Goal: Task Accomplishment & Management: Manage account settings

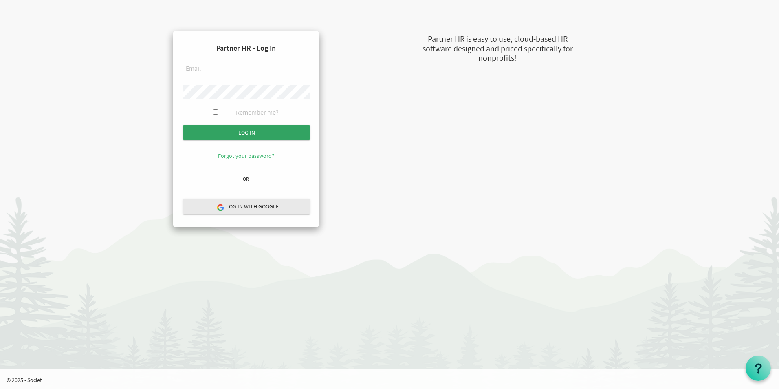
type input "[EMAIL_ADDRESS][DOMAIN_NAME]"
click at [257, 134] on input "Log in" at bounding box center [246, 132] width 127 height 15
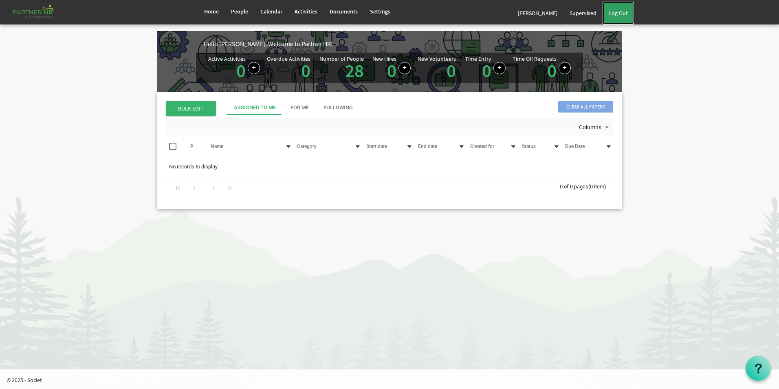
click at [607, 12] on link "Log Out" at bounding box center [617, 13] width 31 height 23
